Goal: Find specific page/section: Find specific page/section

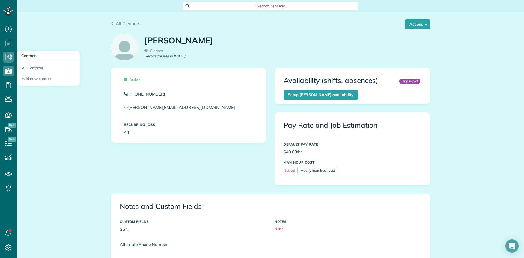
scroll to position [2, 2]
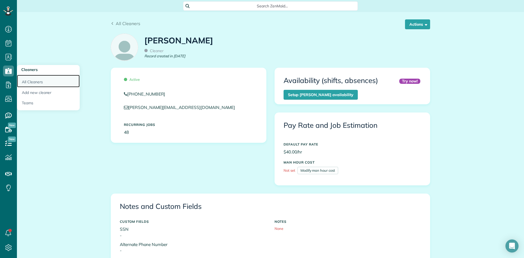
click at [30, 81] on link "All Cleaners" at bounding box center [48, 81] width 63 height 13
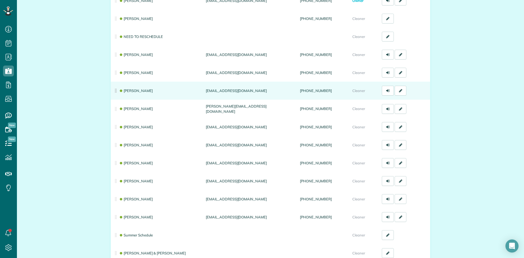
scroll to position [109, 0]
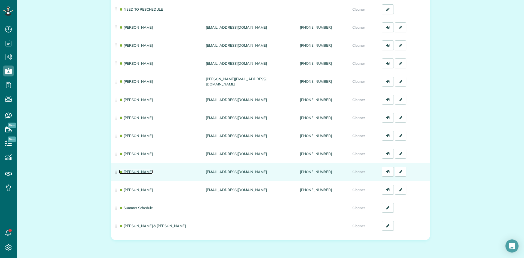
click at [137, 169] on link "[PERSON_NAME]" at bounding box center [136, 171] width 34 height 4
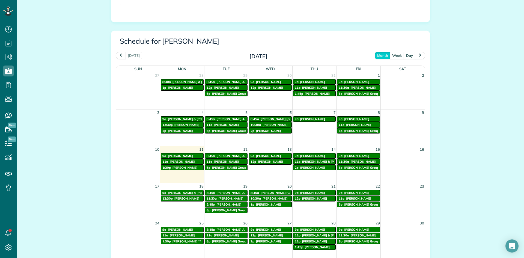
scroll to position [300, 0]
